Goal: Transaction & Acquisition: Purchase product/service

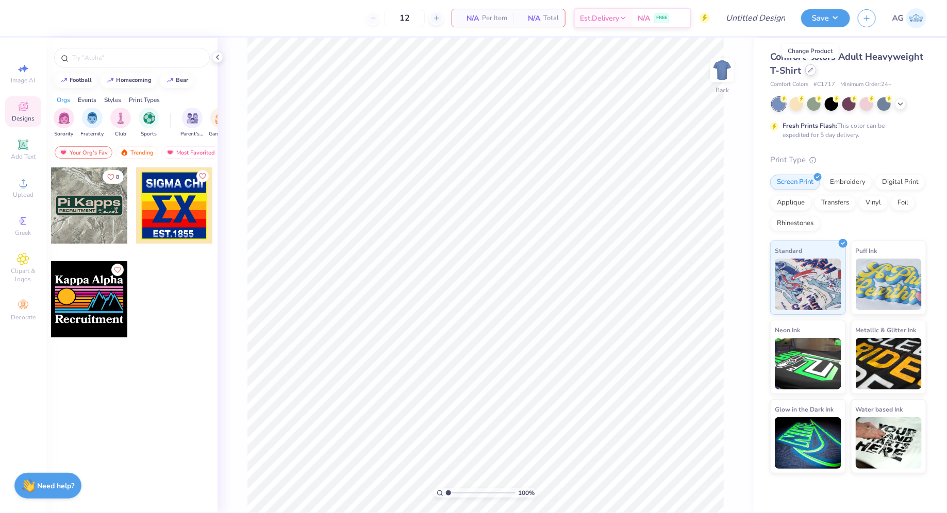
click at [811, 72] on icon at bounding box center [810, 70] width 5 height 5
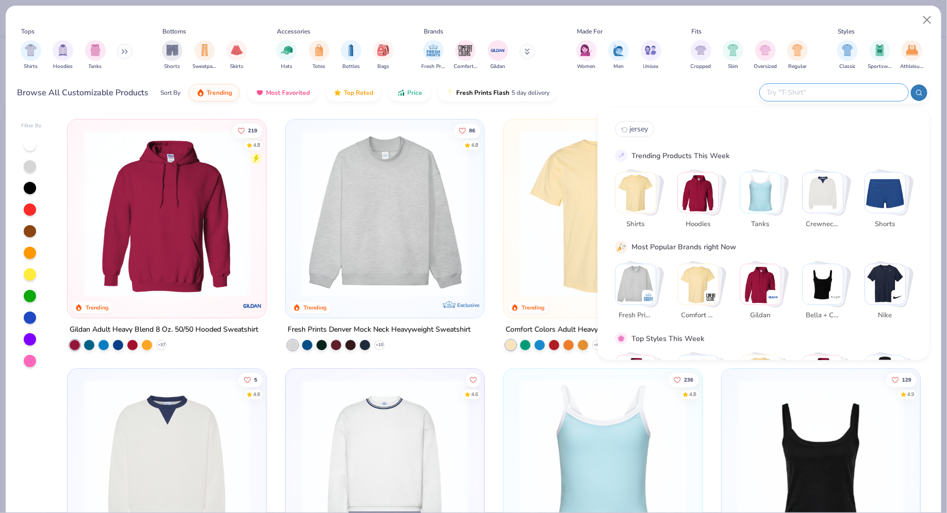
click at [829, 91] on input "text" at bounding box center [833, 93] width 135 height 12
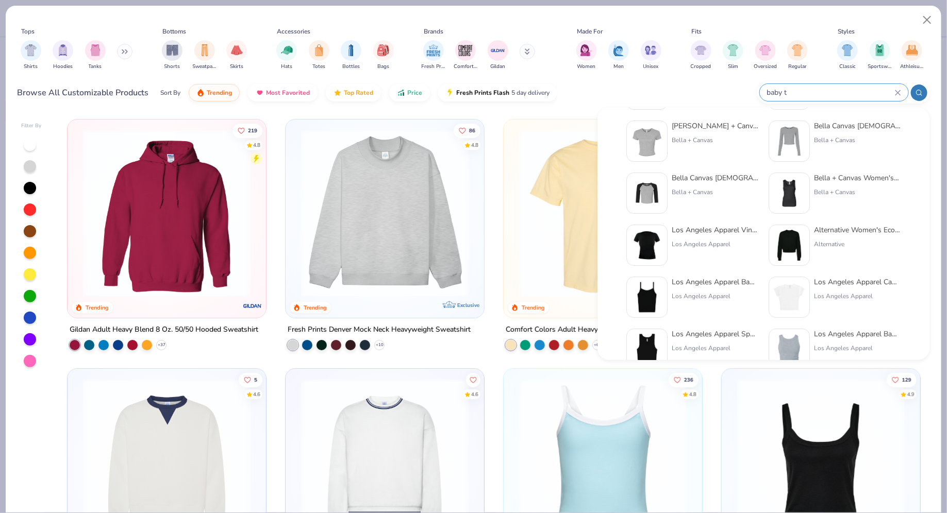
scroll to position [58, 0]
type input "baby t"
click at [835, 280] on div "Los Angeles Apparel Cap Sleeve Baby Rib Crop Top" at bounding box center [857, 281] width 87 height 11
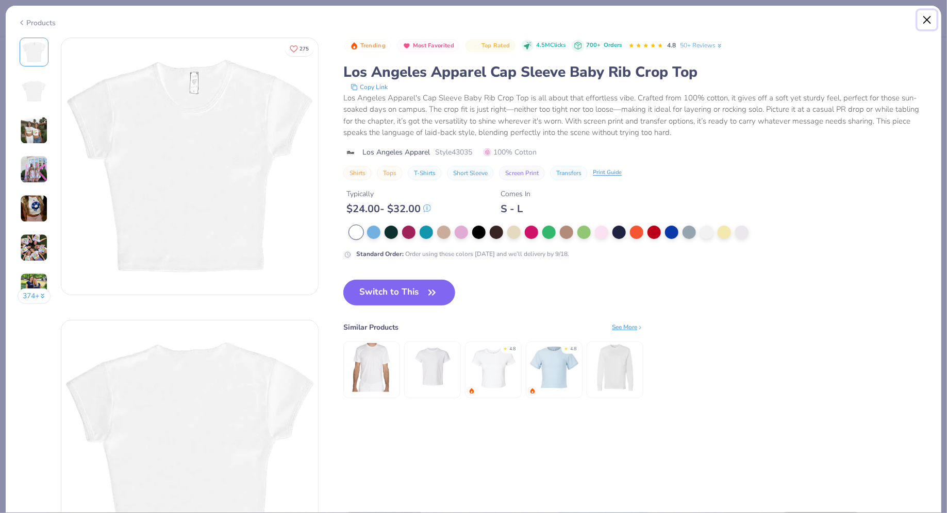
click at [922, 16] on button "Close" at bounding box center [927, 20] width 20 height 20
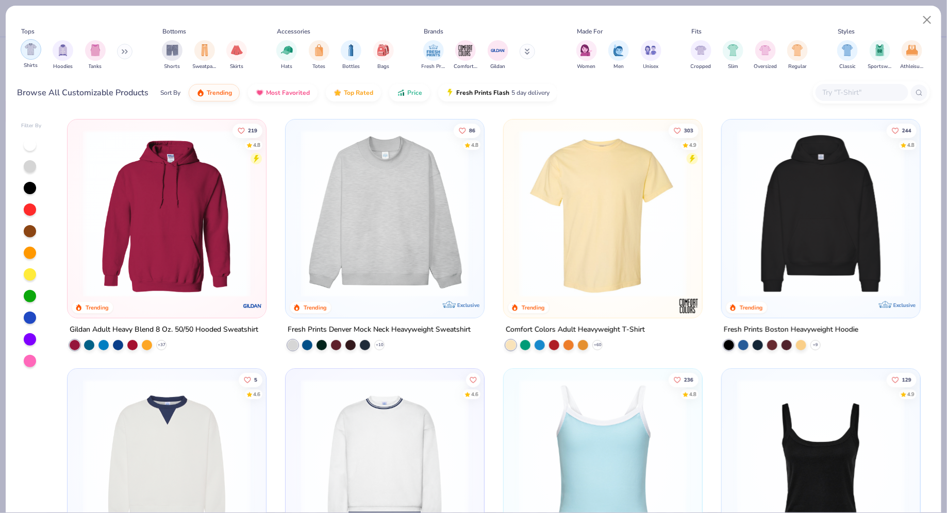
click at [30, 53] on img "filter for Shirts" at bounding box center [31, 49] width 12 height 12
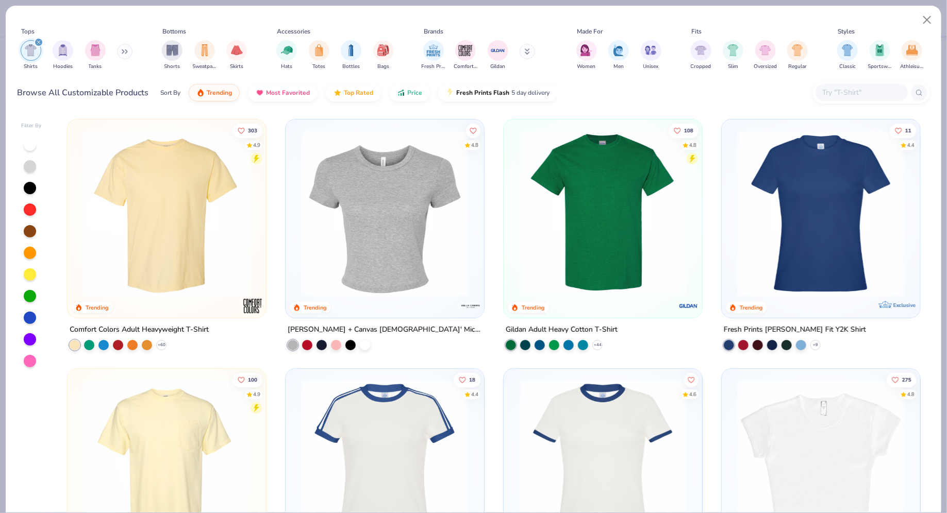
click at [355, 212] on img at bounding box center [385, 213] width 178 height 167
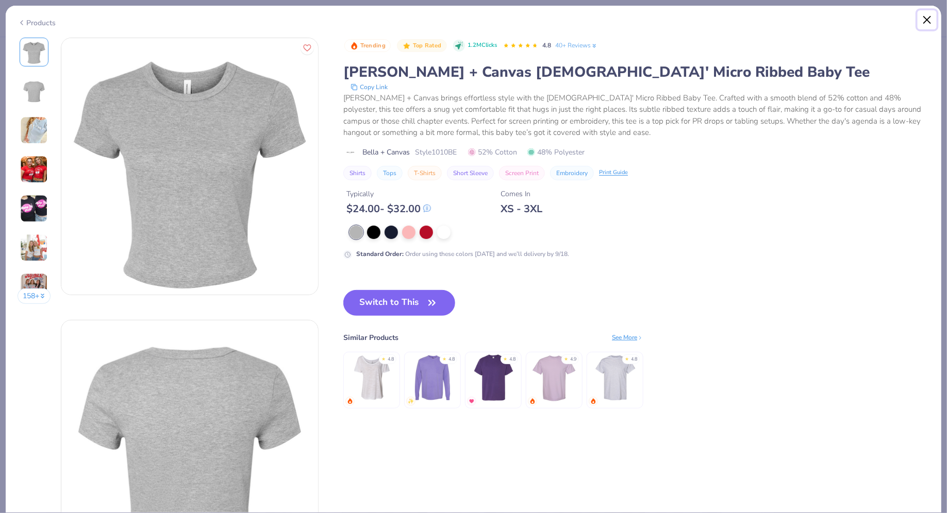
click at [929, 27] on button "Close" at bounding box center [927, 20] width 20 height 20
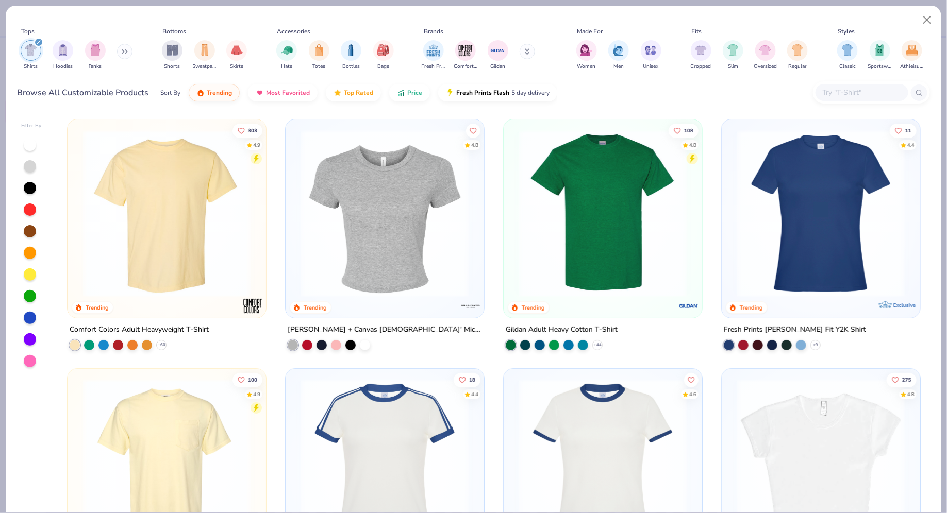
click at [782, 200] on img at bounding box center [821, 213] width 178 height 167
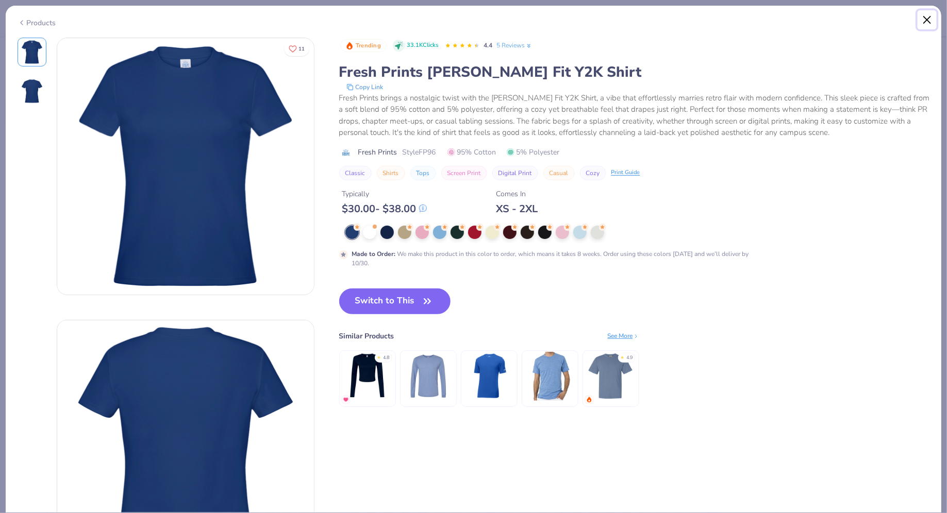
click at [927, 18] on button "Close" at bounding box center [927, 20] width 20 height 20
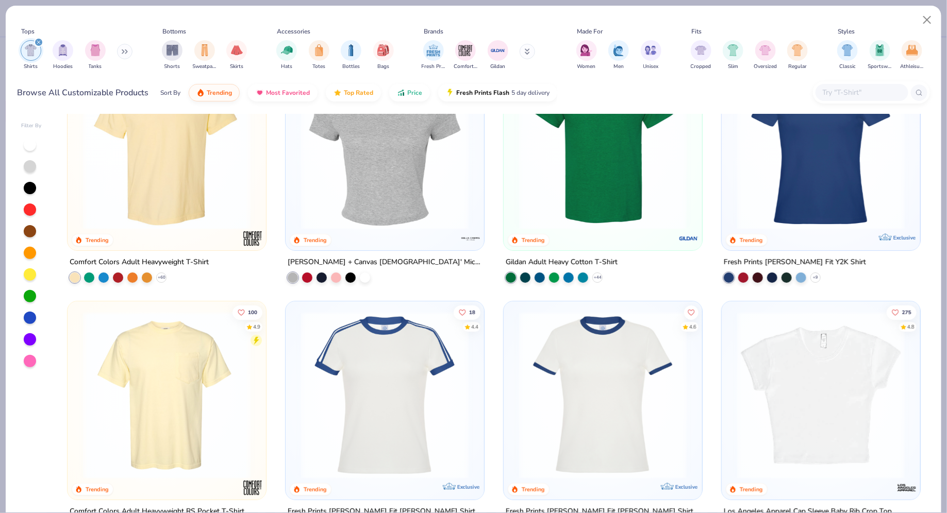
scroll to position [58, 0]
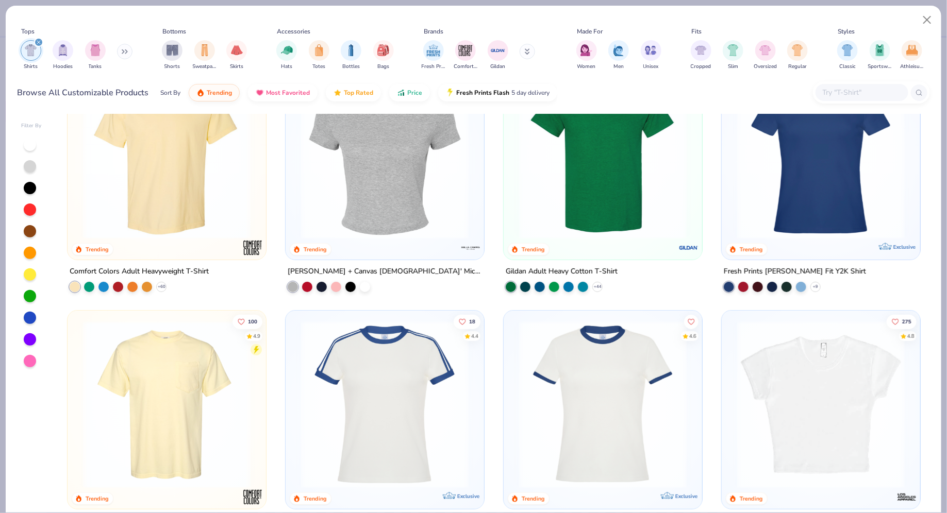
click at [200, 171] on img at bounding box center [167, 155] width 178 height 167
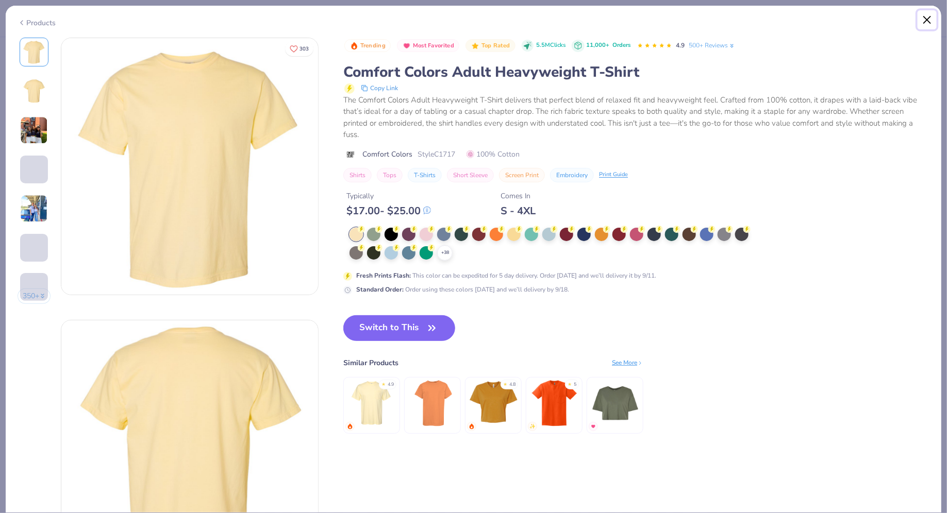
click at [925, 22] on button "Close" at bounding box center [927, 20] width 20 height 20
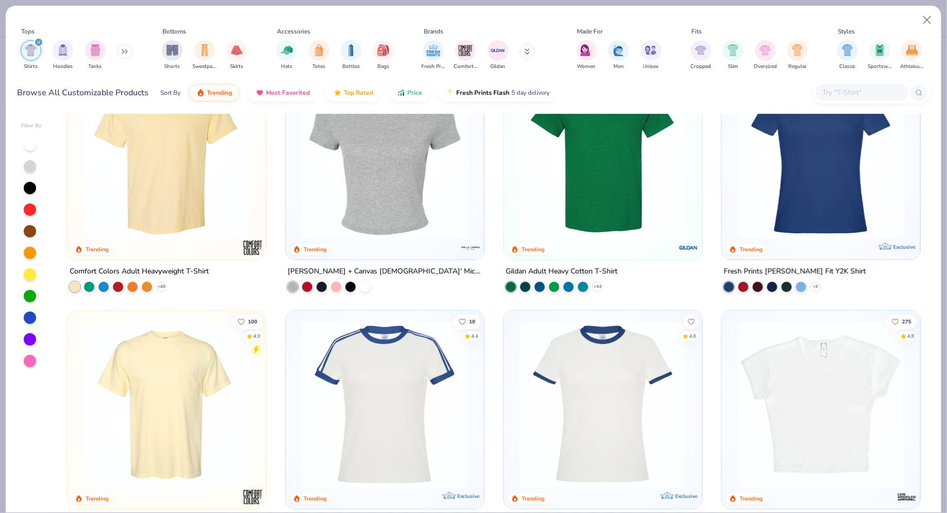
click at [178, 166] on img at bounding box center [167, 155] width 178 height 167
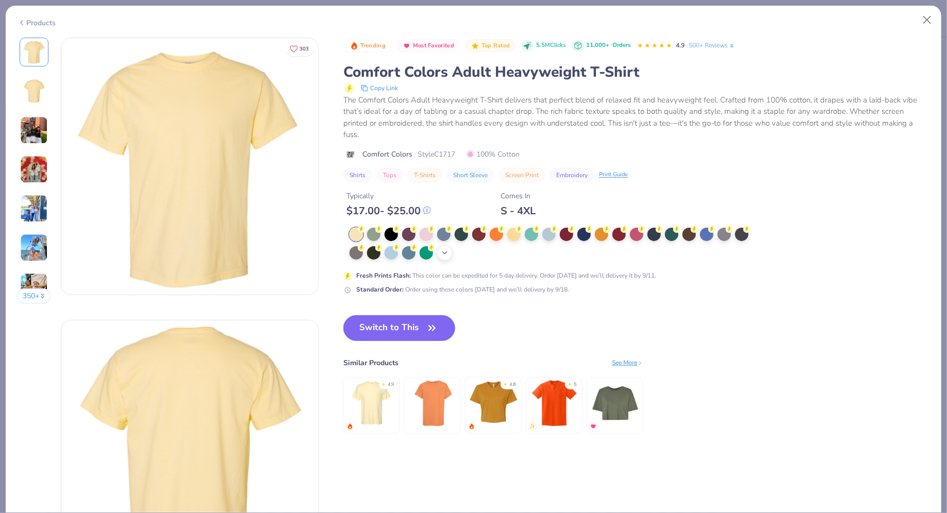
click at [447, 249] on icon at bounding box center [445, 253] width 8 height 8
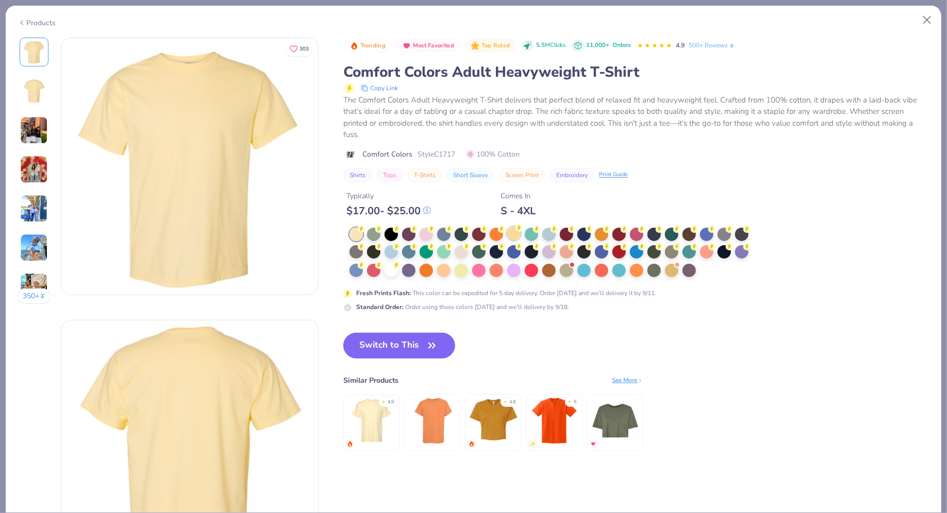
click at [517, 227] on div at bounding box center [513, 233] width 13 height 13
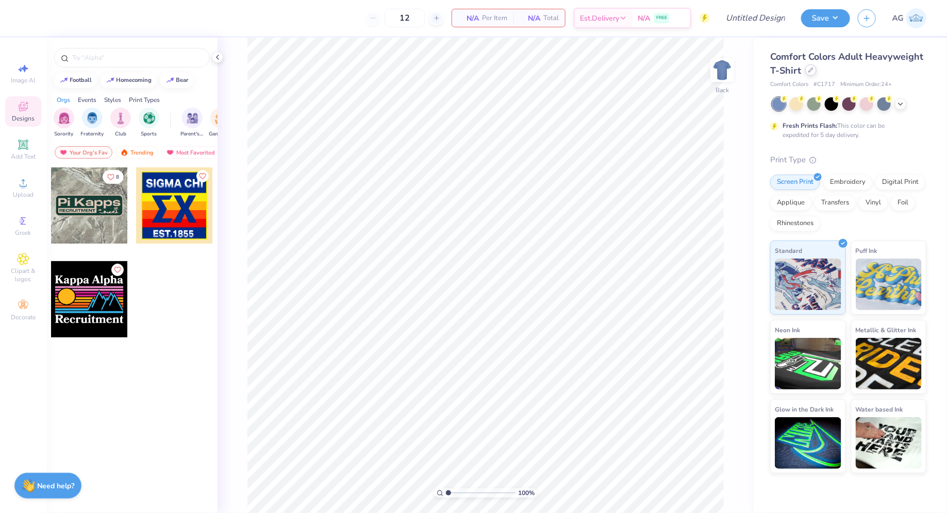
click at [811, 72] on icon at bounding box center [810, 70] width 5 height 5
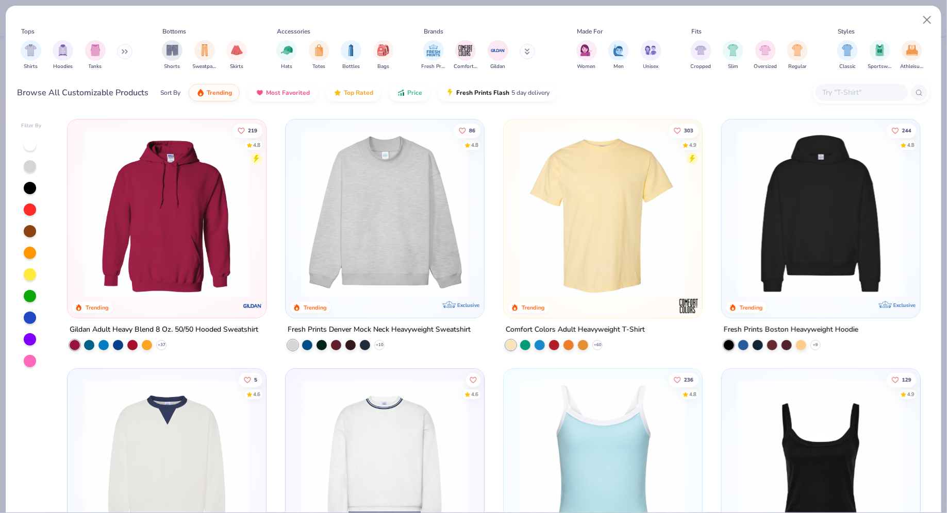
click at [848, 91] on input "text" at bounding box center [860, 93] width 79 height 12
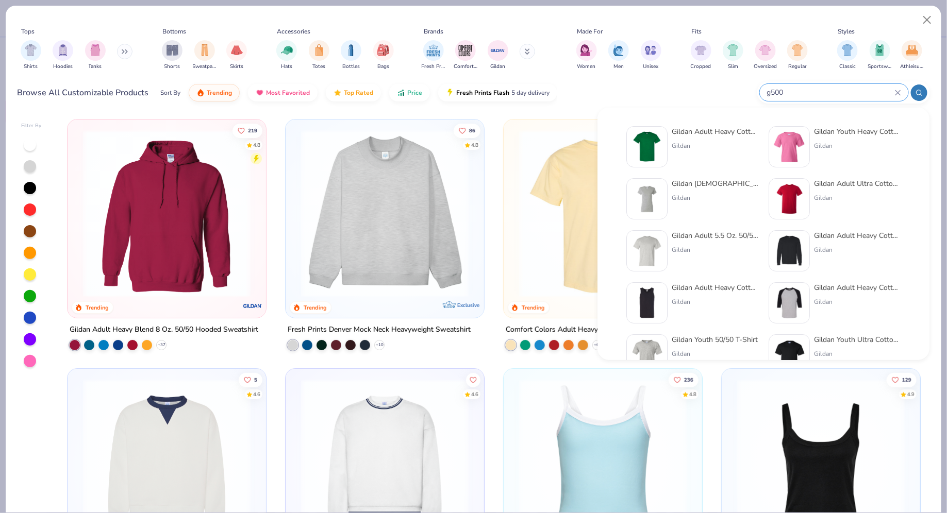
type input "g500"
click at [696, 134] on div "Gildan Adult Heavy Cotton T-Shirt" at bounding box center [714, 131] width 87 height 11
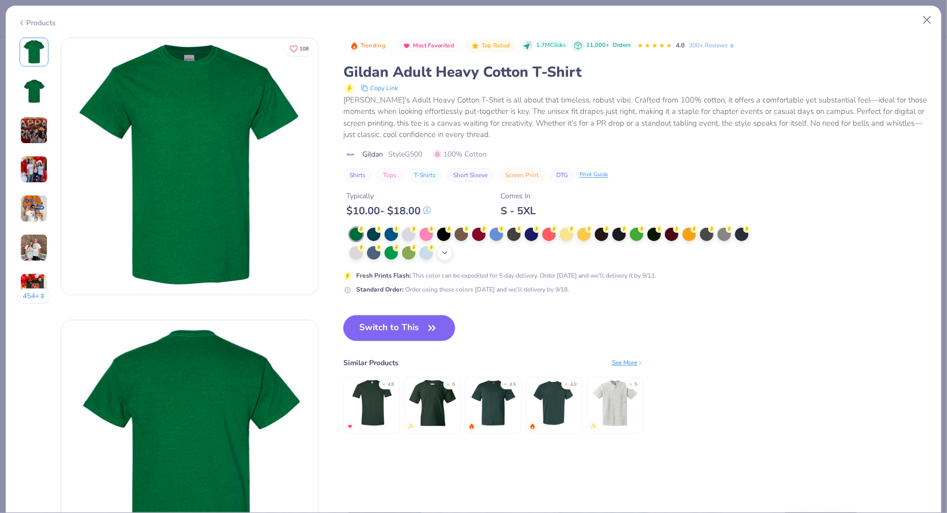
click at [452, 250] on div "+ 22" at bounding box center [444, 252] width 15 height 15
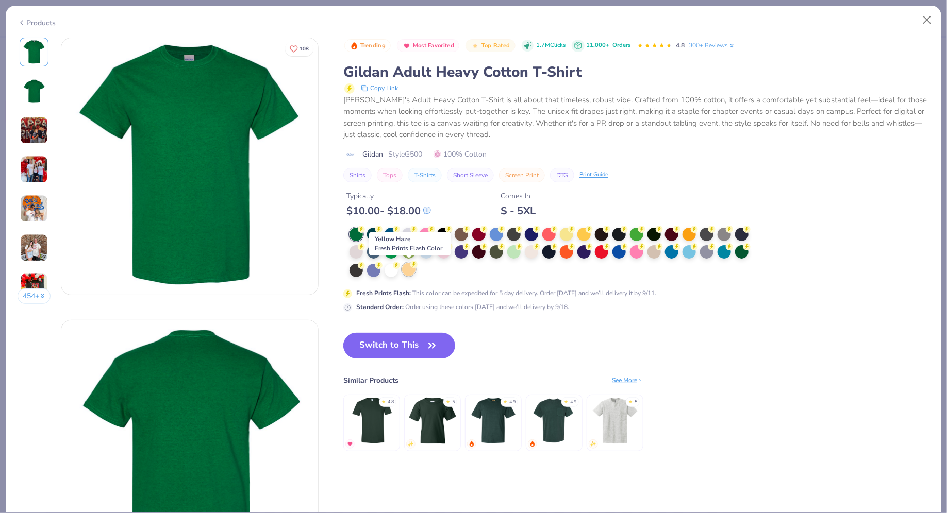
click at [407, 268] on div at bounding box center [408, 269] width 13 height 13
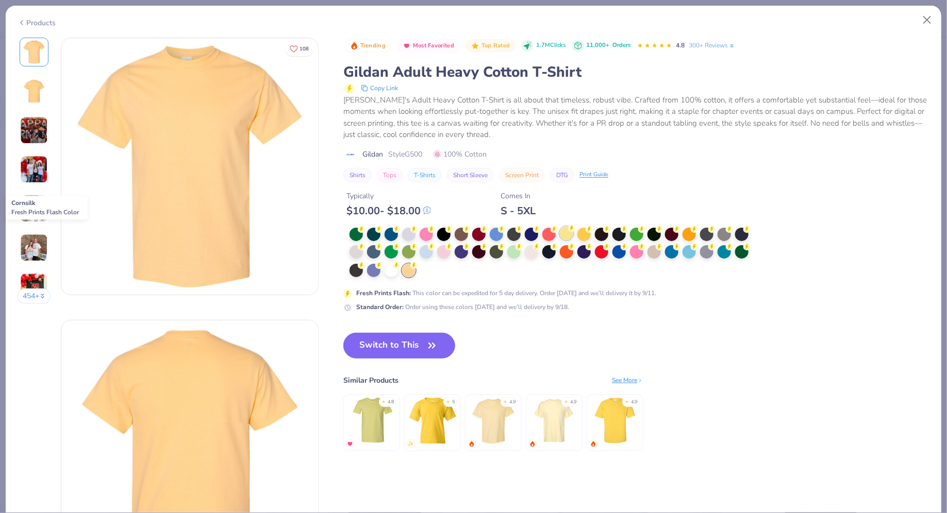
click at [568, 234] on div at bounding box center [566, 233] width 13 height 13
